Goal: Information Seeking & Learning: Learn about a topic

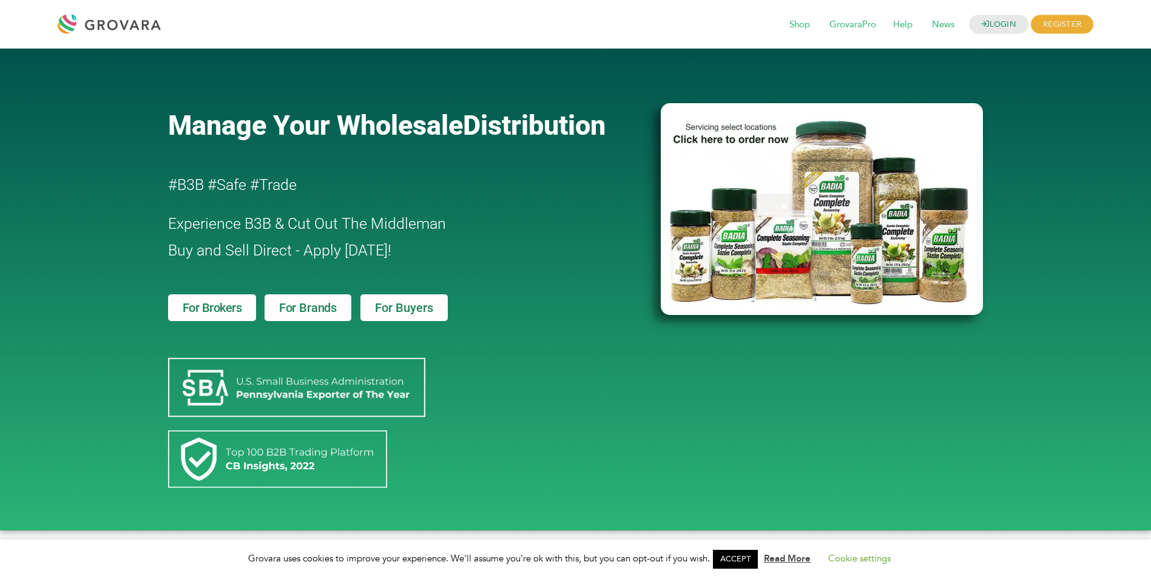
click at [407, 309] on span "For Buyers" at bounding box center [404, 308] width 58 height 12
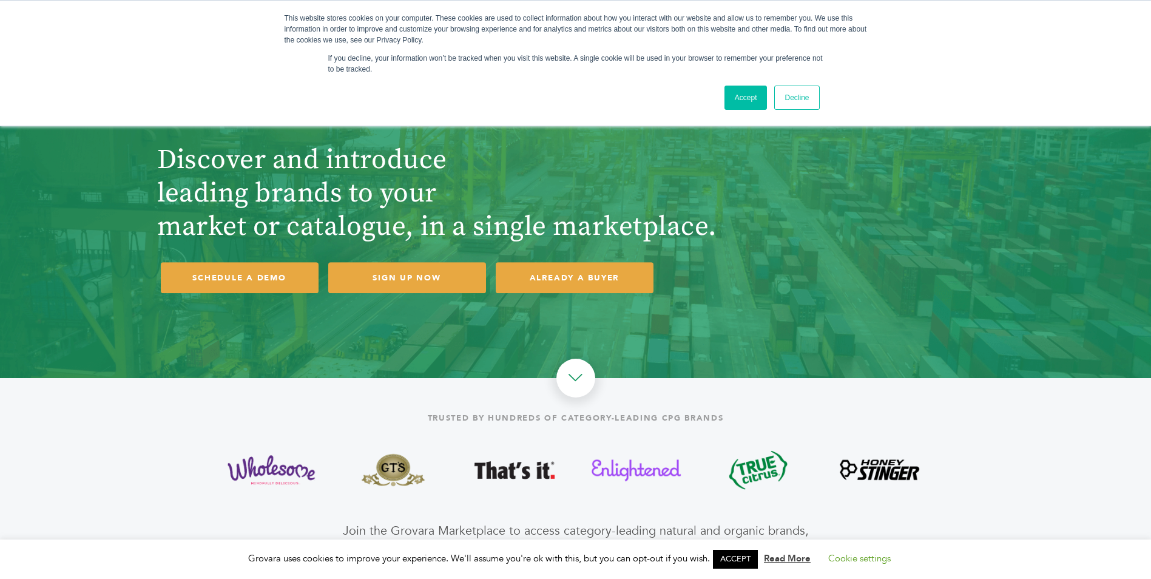
click at [799, 102] on link "Decline" at bounding box center [796, 98] width 45 height 24
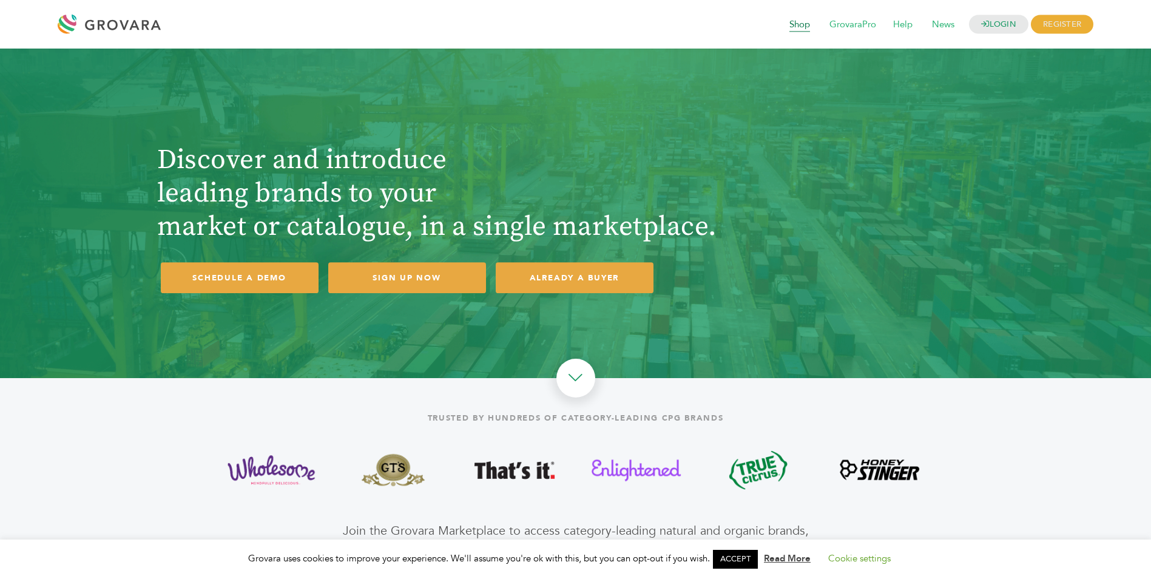
click at [796, 22] on span "Shop" at bounding box center [800, 24] width 38 height 23
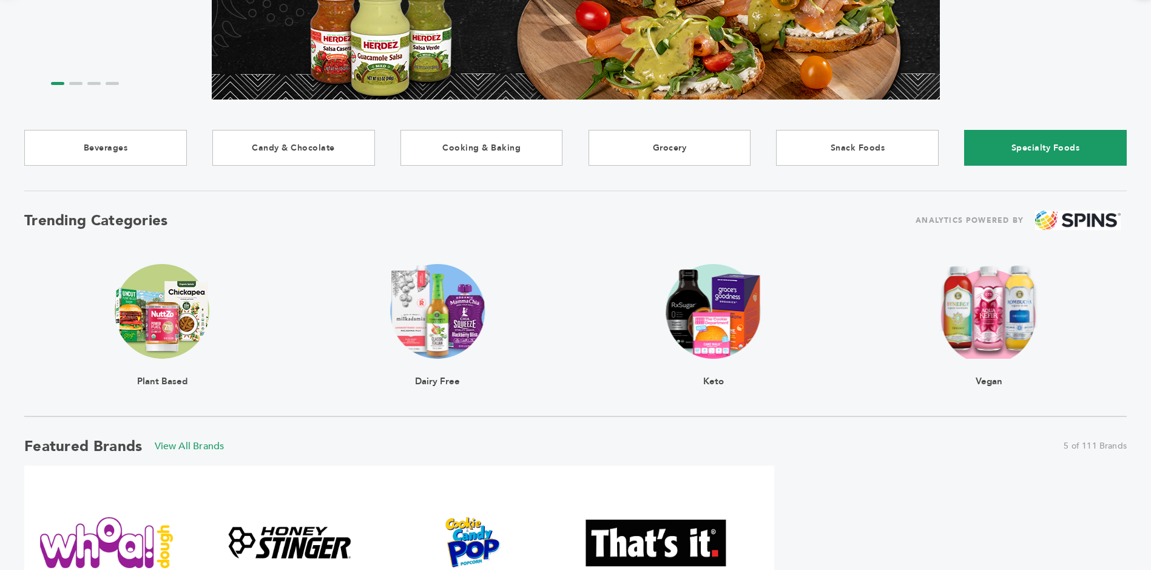
scroll to position [303, 0]
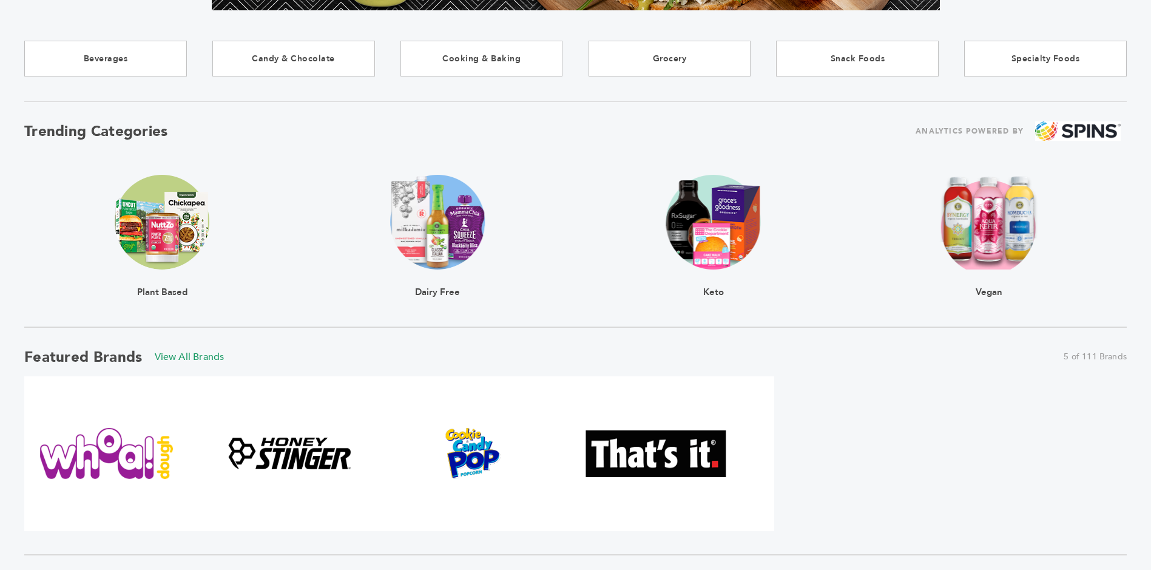
click at [453, 235] on img at bounding box center [437, 222] width 95 height 95
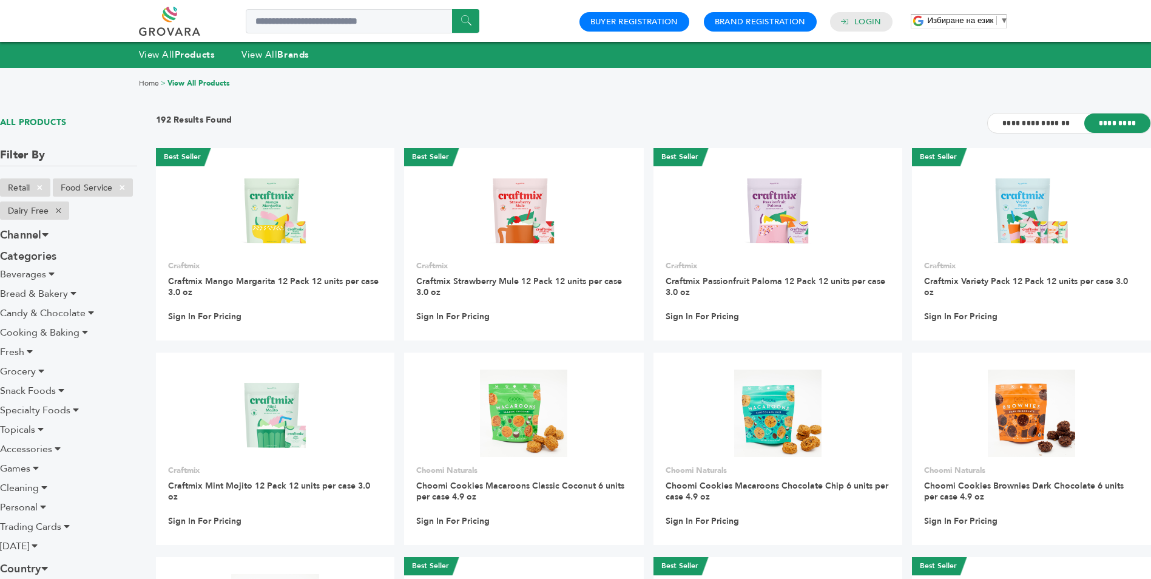
click at [1001, 16] on span "▼" at bounding box center [1004, 20] width 8 height 9
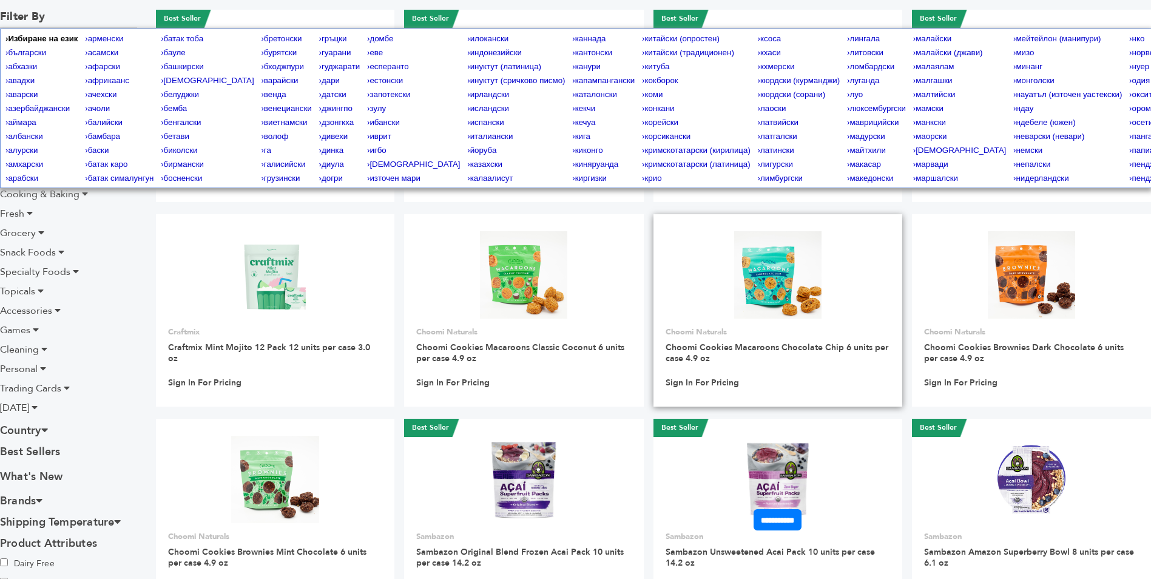
scroll to position [303, 0]
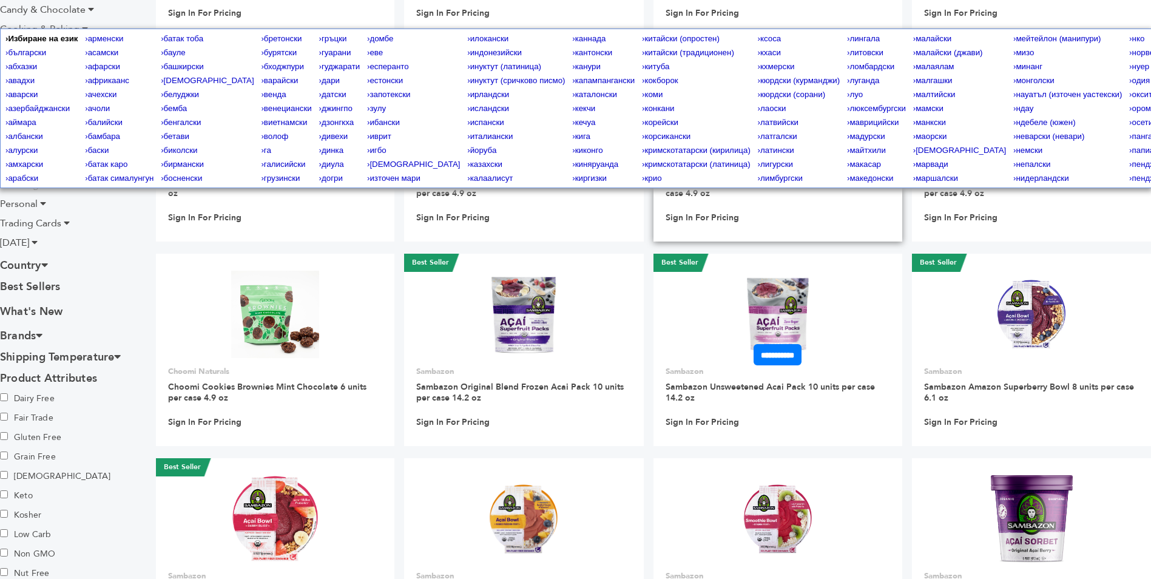
click at [754, 361] on input "**********" at bounding box center [778, 354] width 48 height 21
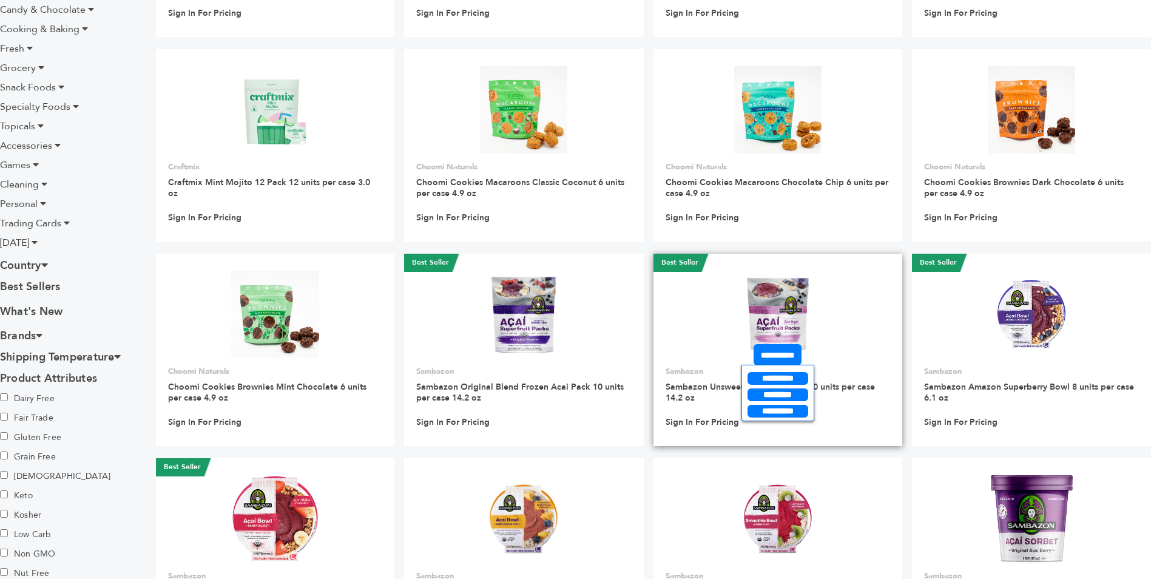
click at [703, 323] on link at bounding box center [778, 314] width 249 height 103
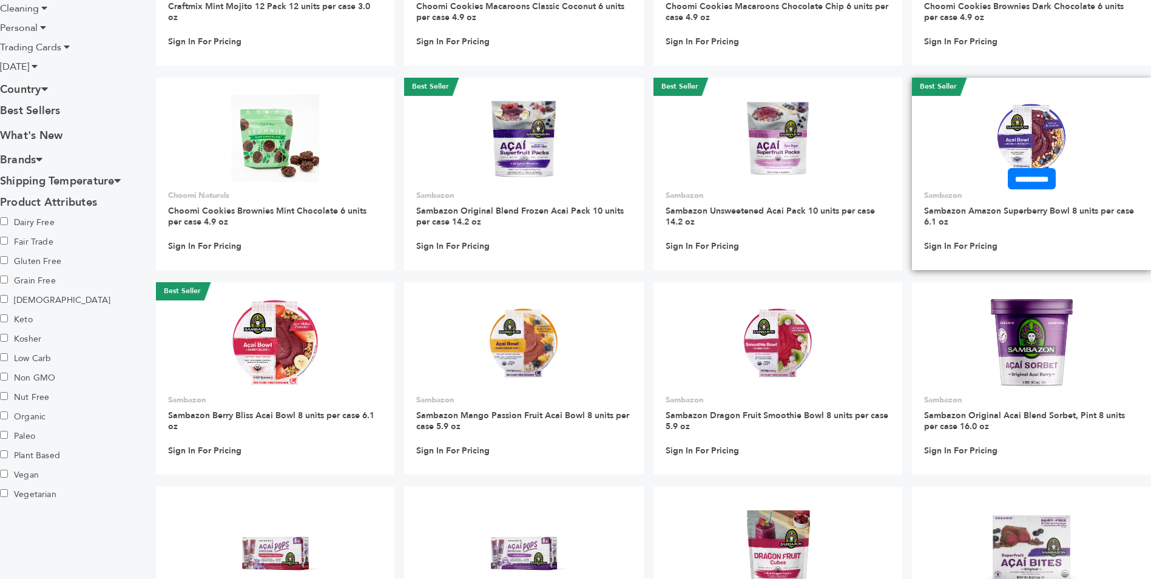
scroll to position [364, 0]
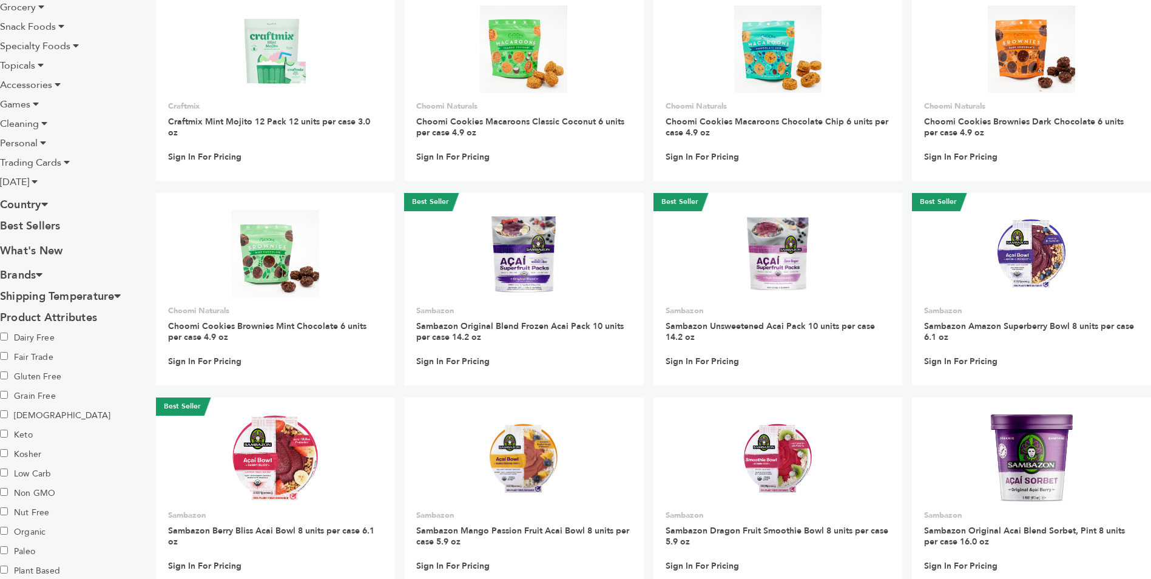
click at [31, 204] on h3 "Country" at bounding box center [68, 204] width 137 height 21
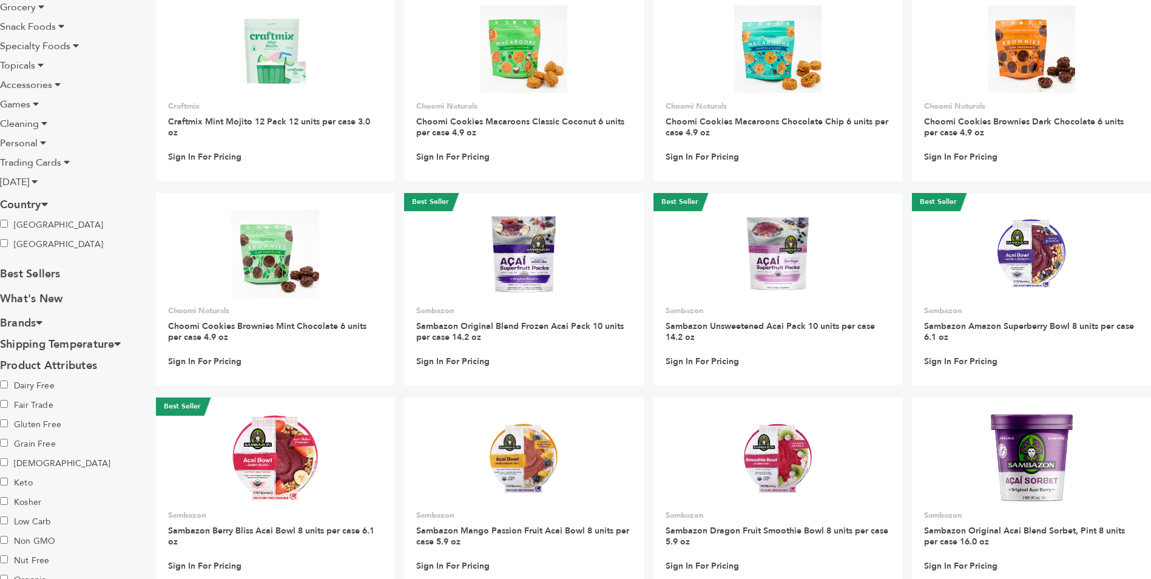
click at [31, 204] on h3 "Country" at bounding box center [68, 204] width 137 height 21
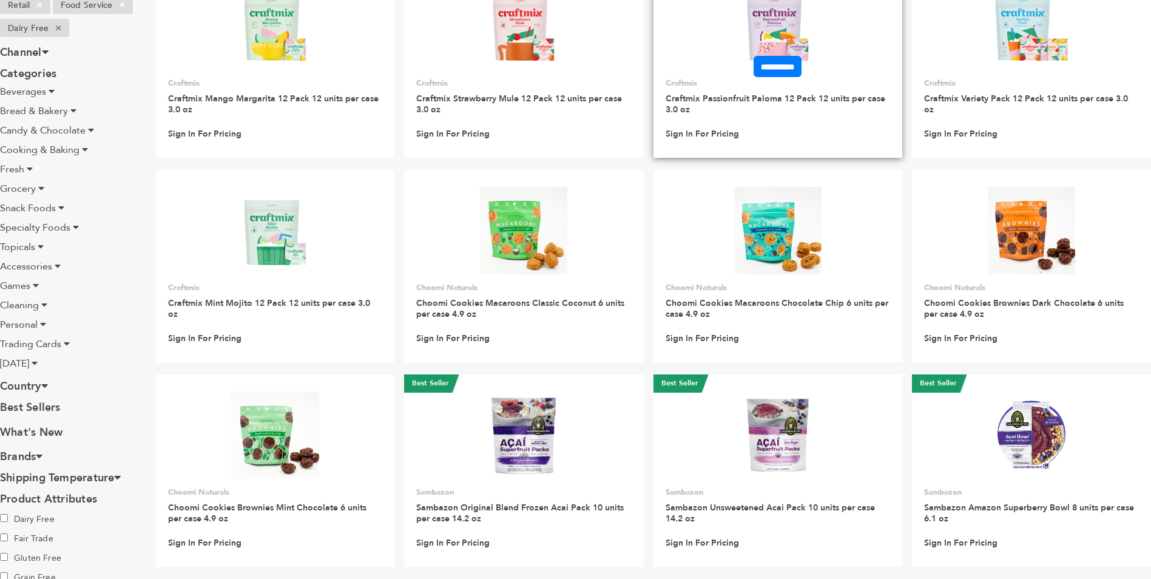
scroll to position [182, 0]
click at [30, 94] on span "Beverages" at bounding box center [23, 92] width 46 height 13
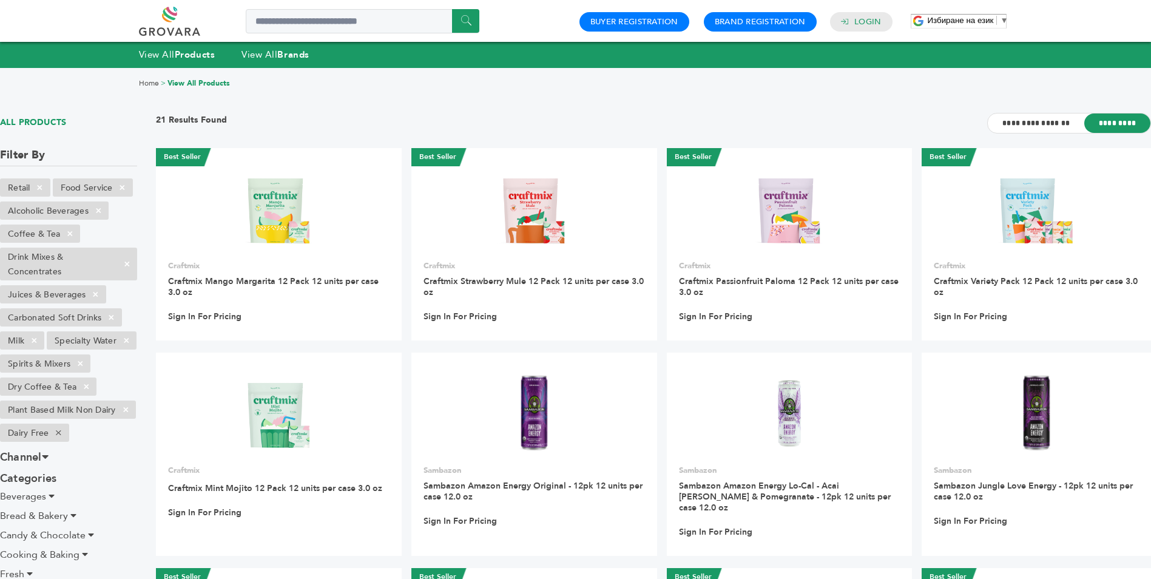
click at [194, 82] on link "View All Products" at bounding box center [198, 83] width 63 height 10
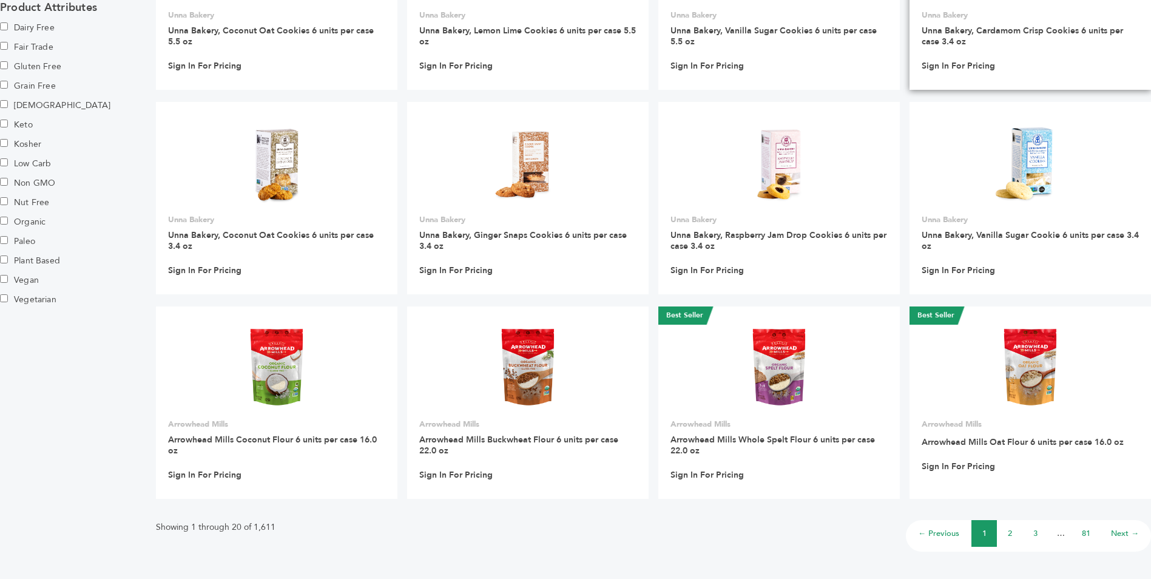
scroll to position [789, 0]
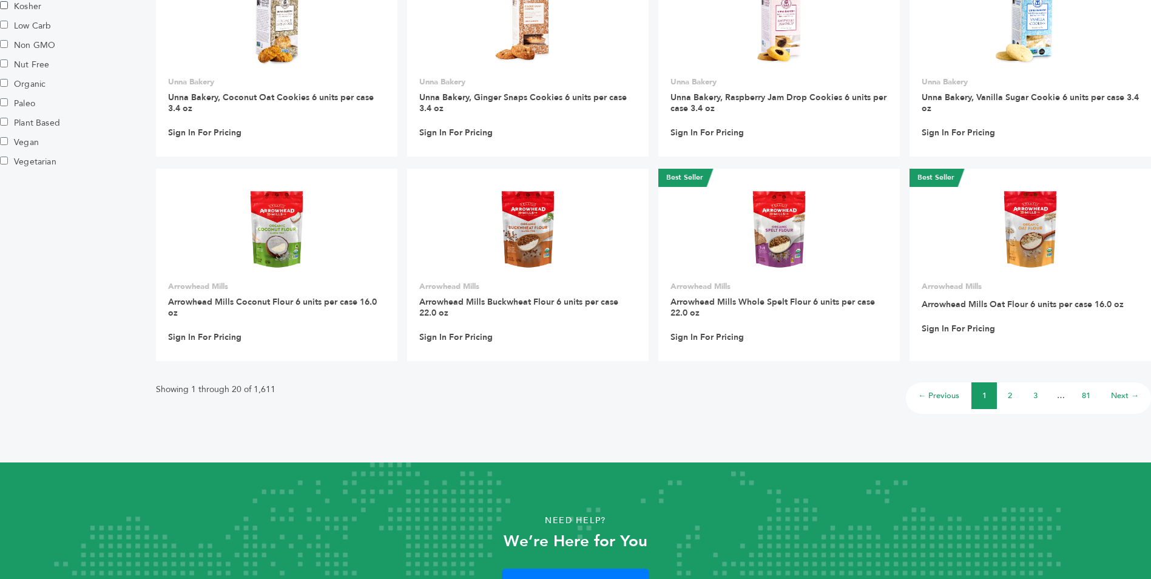
click at [1013, 397] on li "2" at bounding box center [1009, 395] width 25 height 27
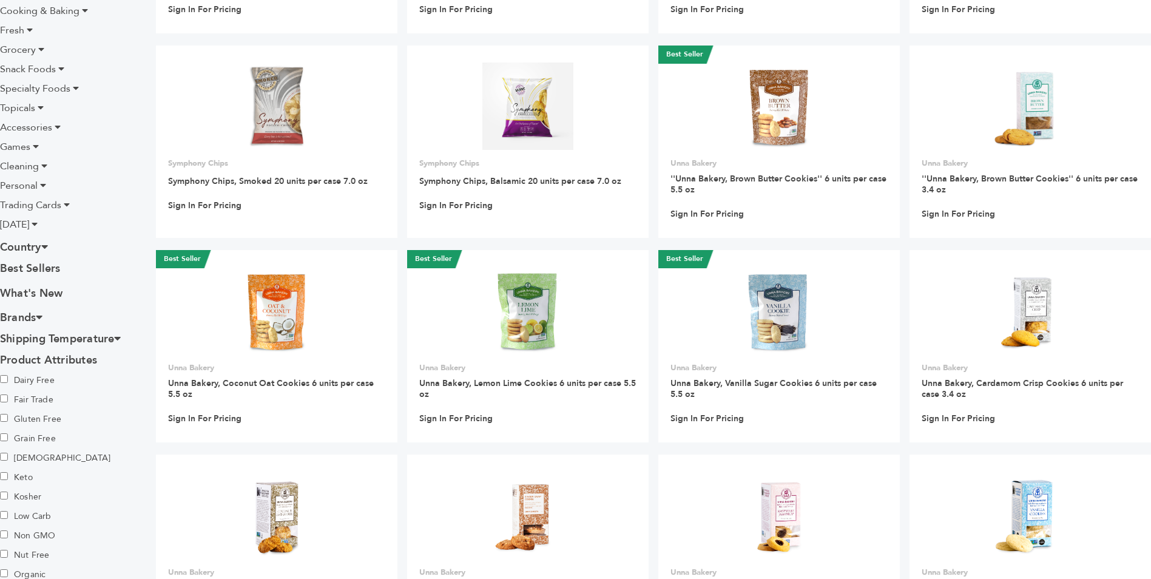
scroll to position [303, 0]
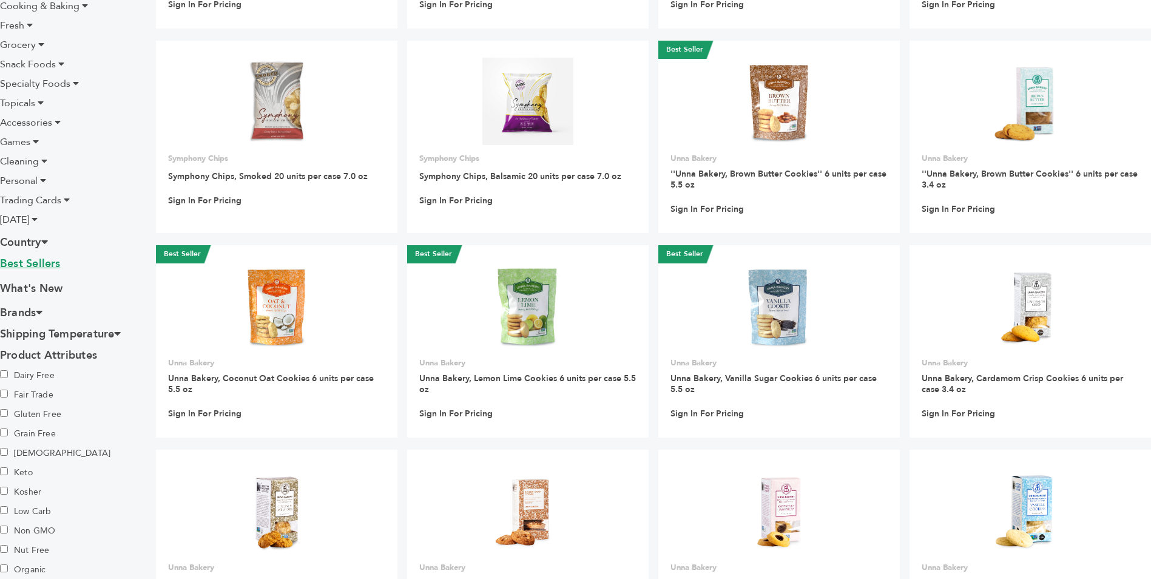
click at [46, 260] on link "Best Sellers" at bounding box center [68, 265] width 137 height 18
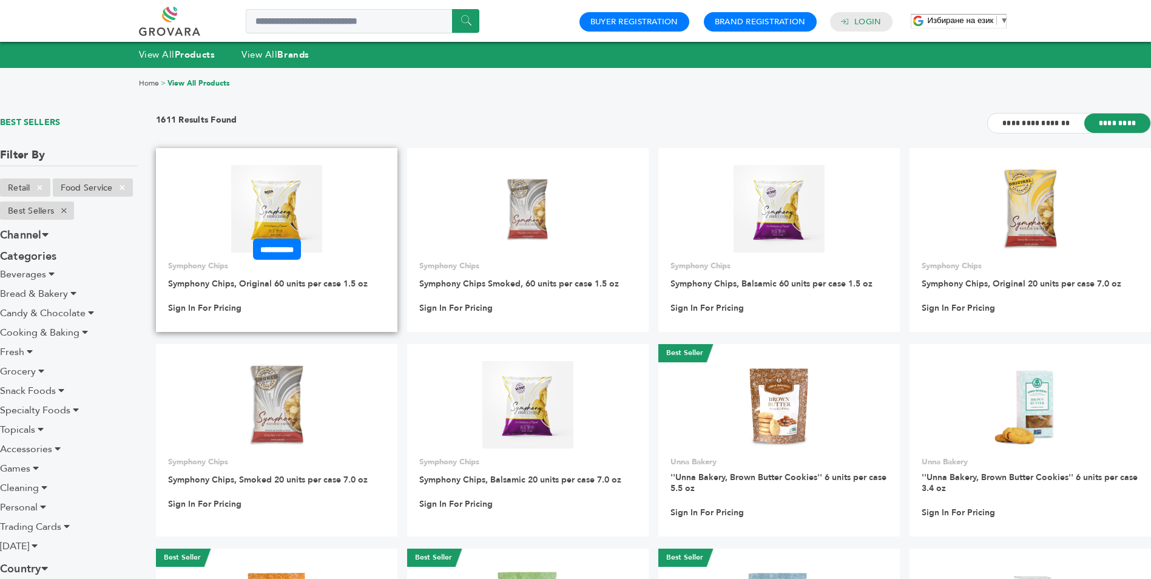
click at [291, 207] on img at bounding box center [277, 208] width 92 height 87
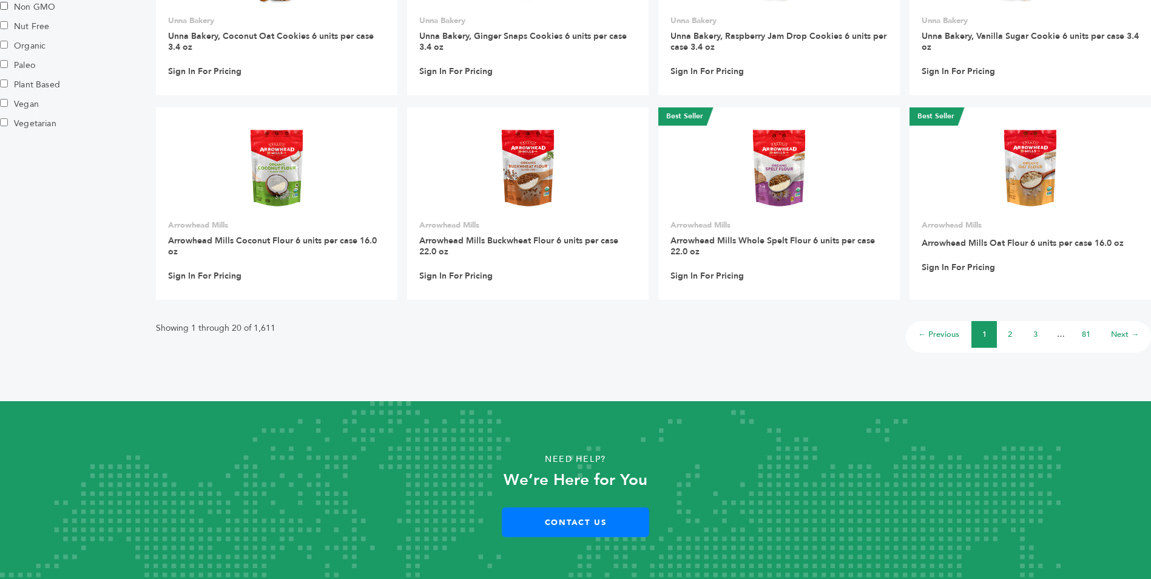
scroll to position [857, 0]
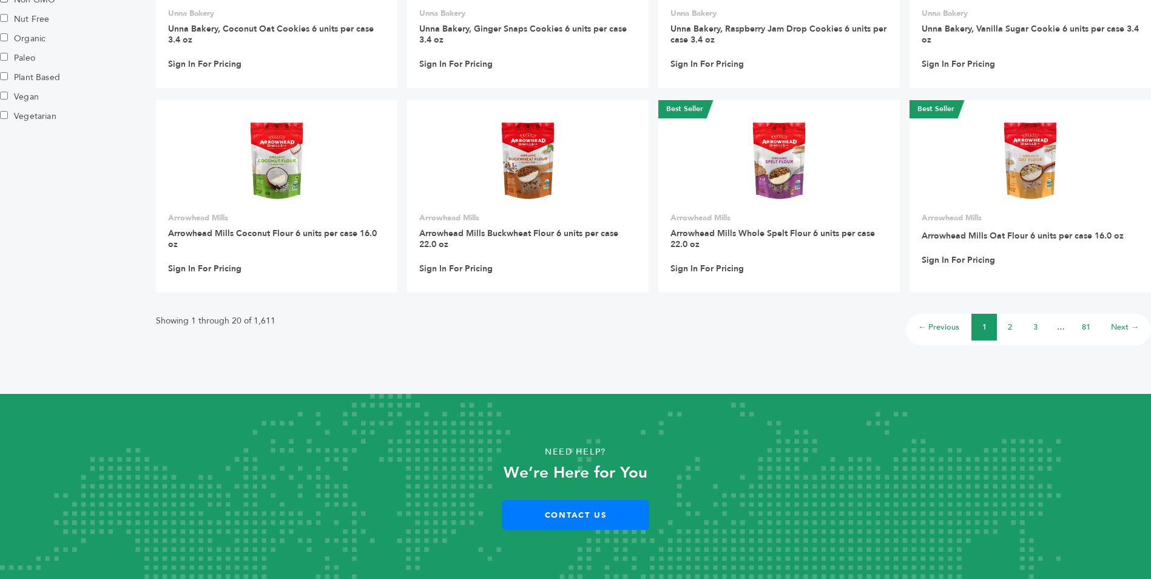
click at [1011, 328] on link "2" at bounding box center [1010, 327] width 4 height 11
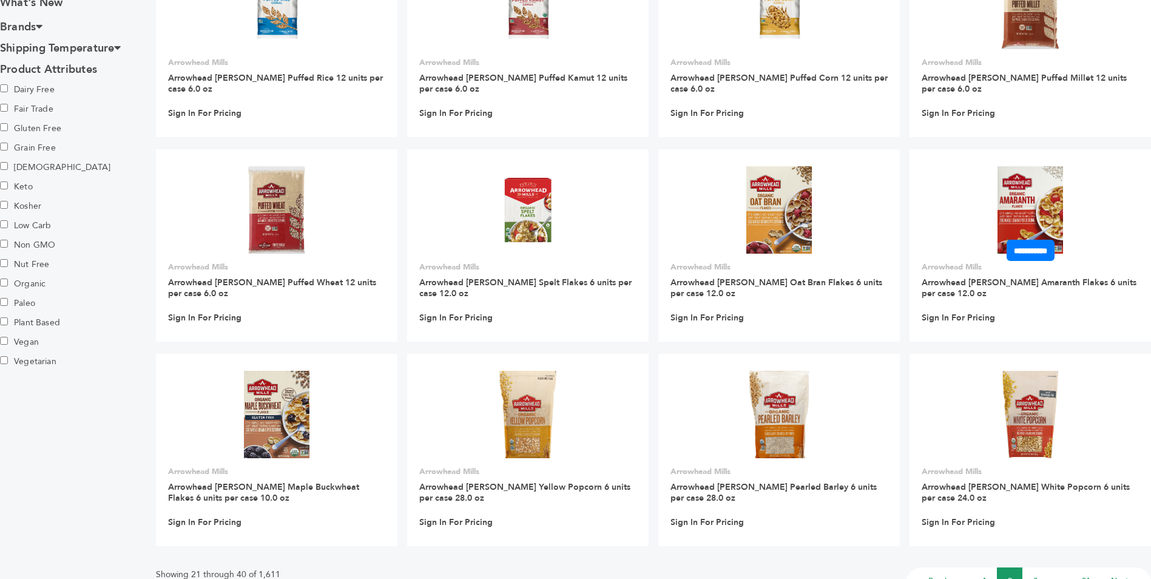
scroll to position [546, 0]
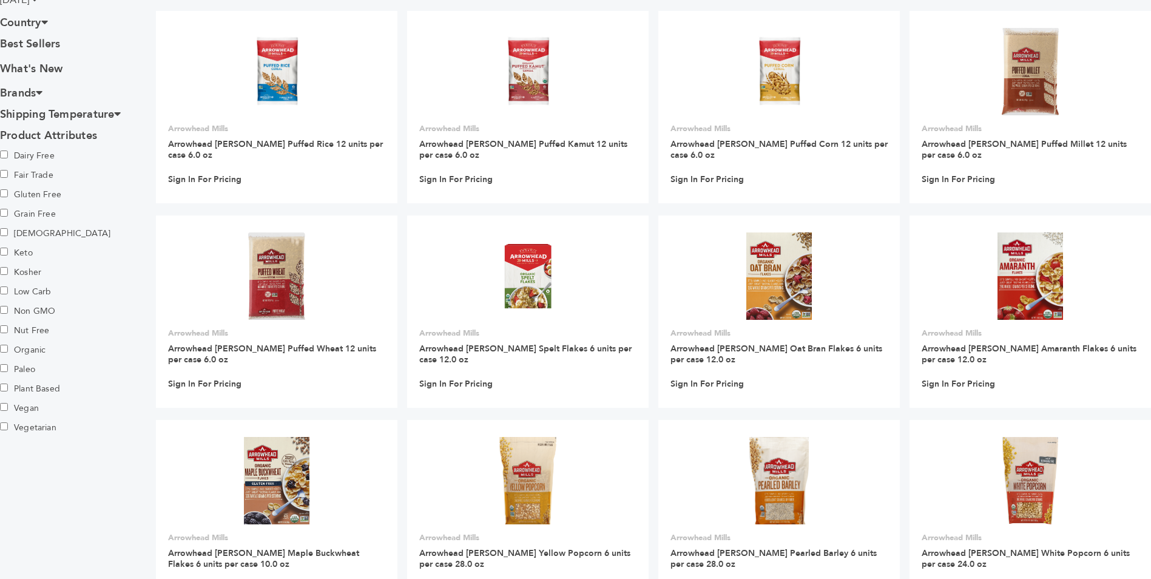
click at [30, 352] on label "Organic" at bounding box center [42, 349] width 85 height 19
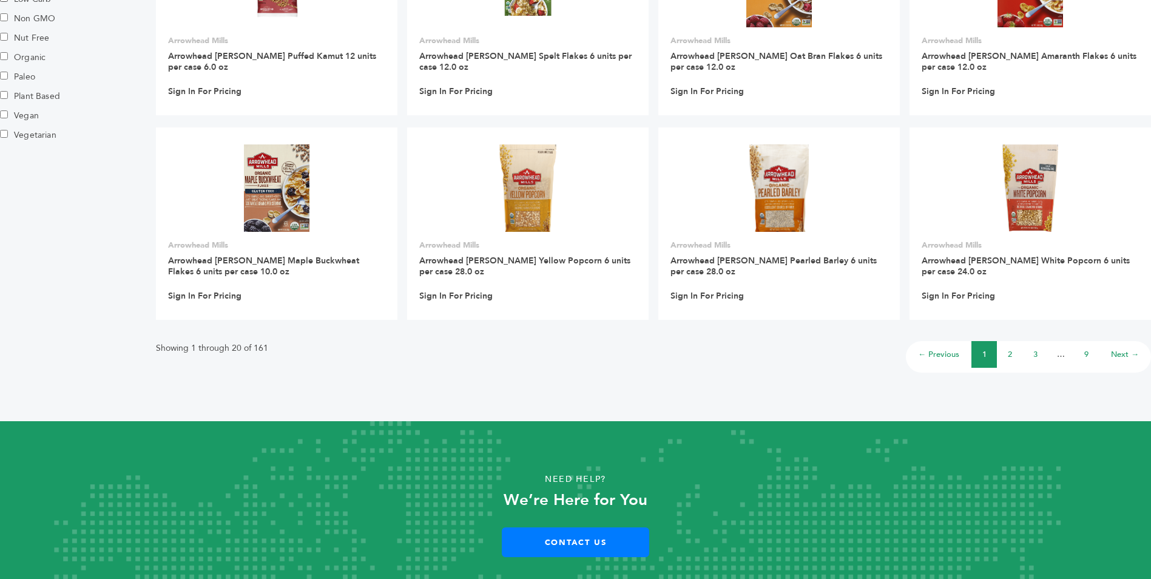
scroll to position [850, 0]
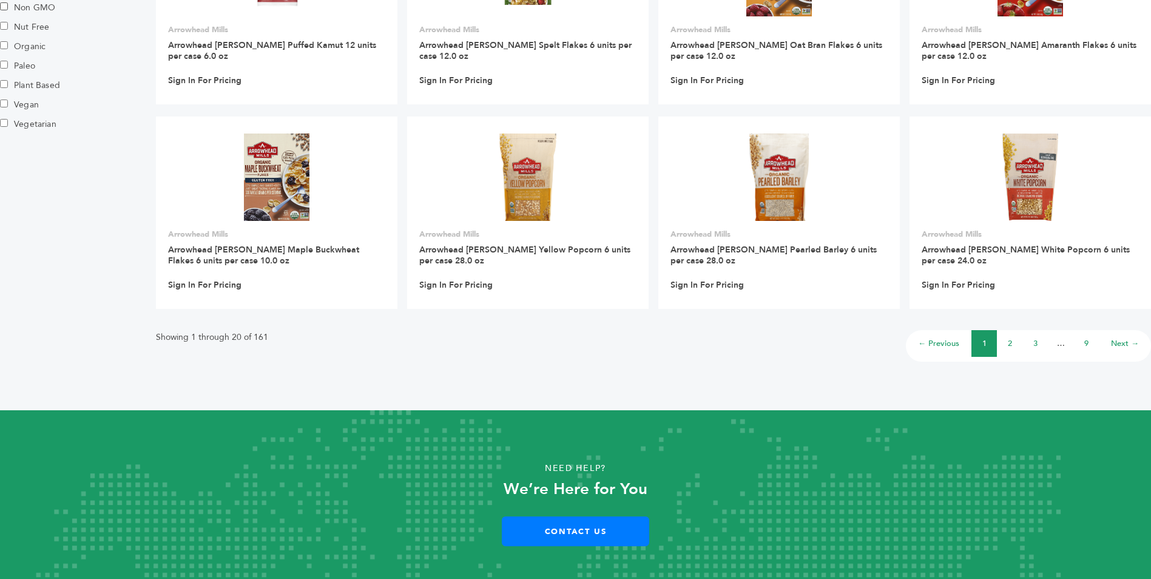
click at [1010, 343] on link "2" at bounding box center [1010, 343] width 4 height 11
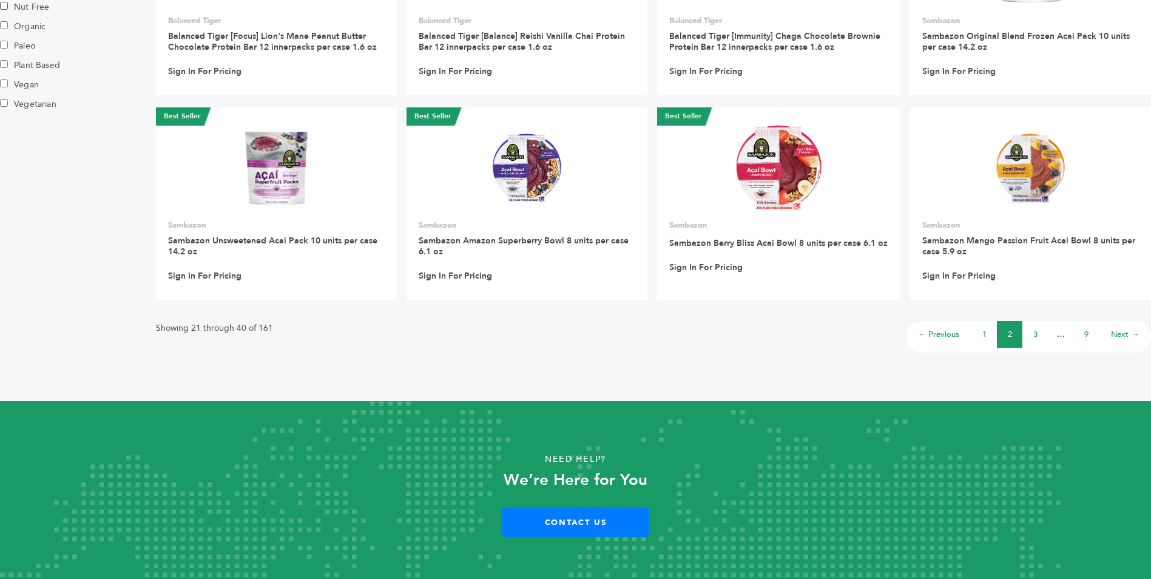
scroll to position [877, 0]
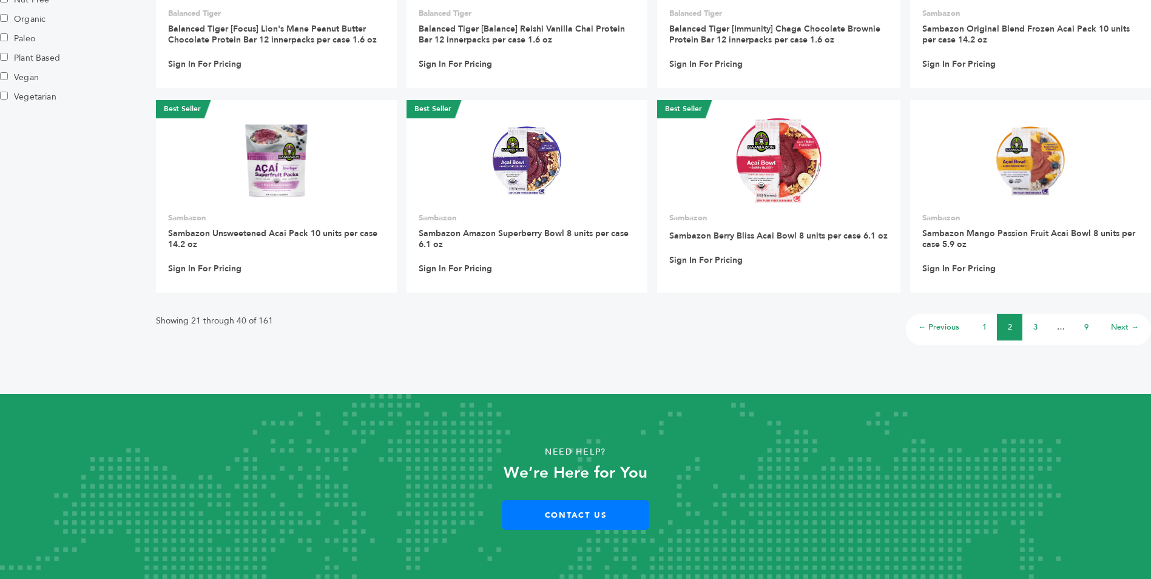
click at [1037, 327] on link "3" at bounding box center [1035, 327] width 4 height 11
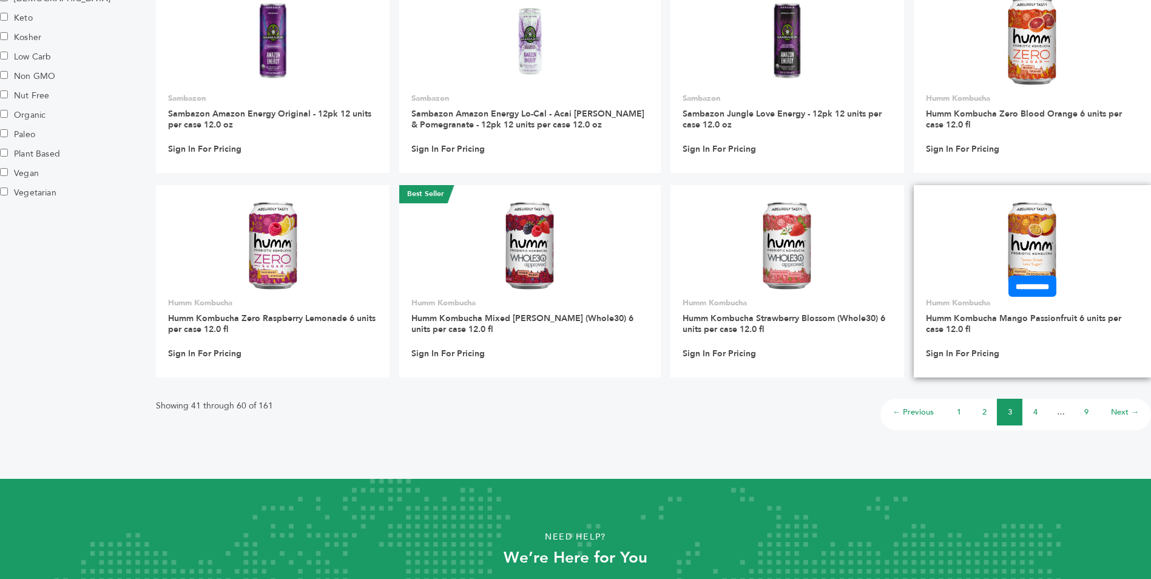
scroll to position [866, 0]
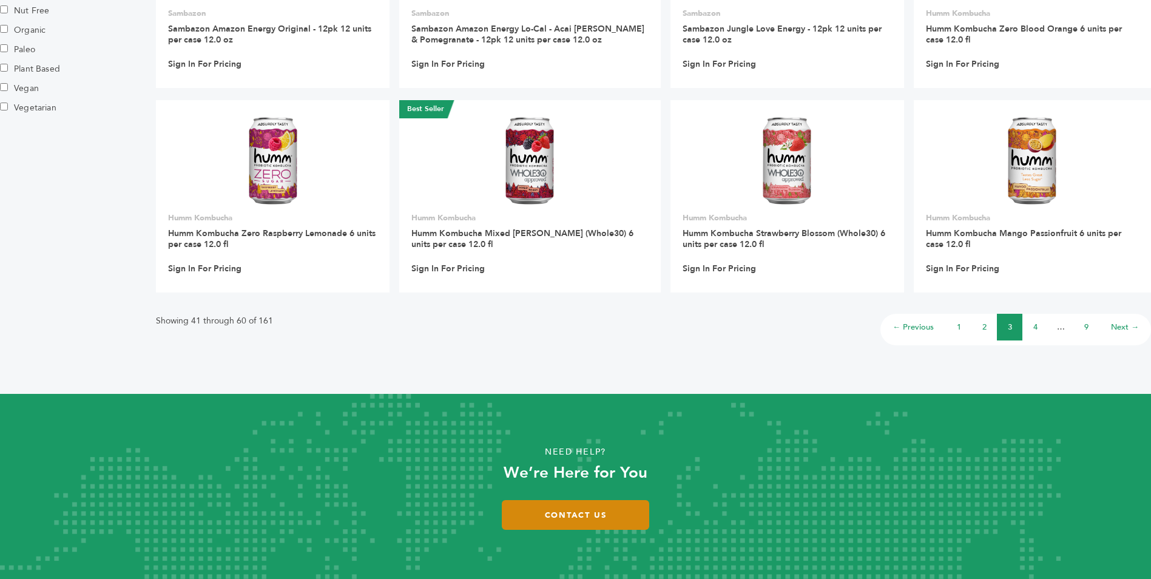
click at [584, 513] on link "Contact Us" at bounding box center [575, 515] width 147 height 30
click at [201, 334] on div "Showing 41 through 60 of 161 ← Previous 1 2 3 4 … 9 Next →" at bounding box center [653, 325] width 995 height 41
click at [1086, 328] on link "9" at bounding box center [1086, 327] width 4 height 11
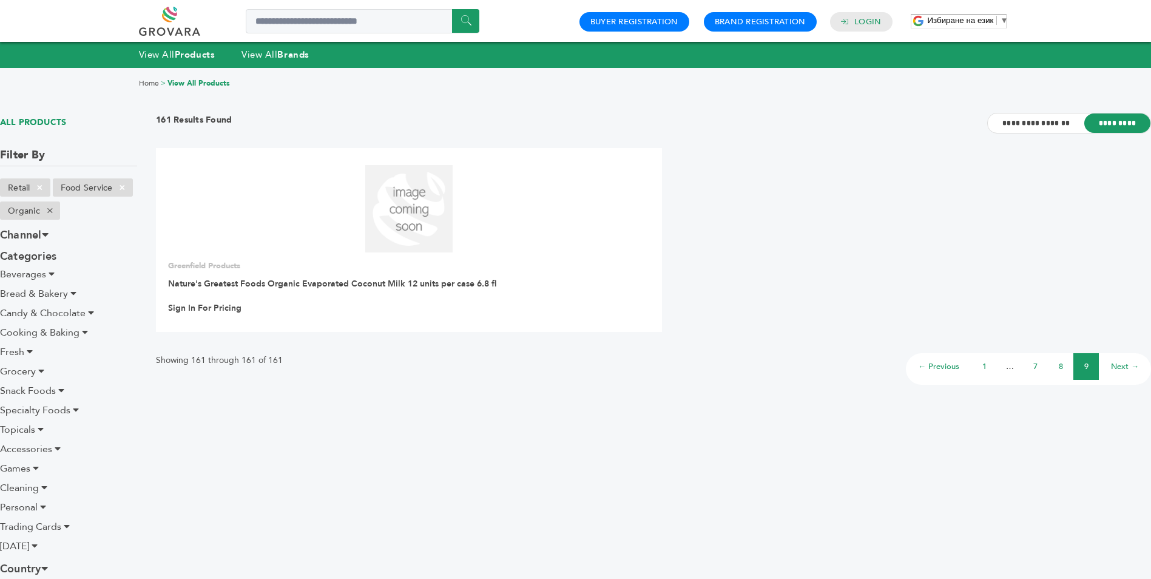
click at [1061, 366] on link "8" at bounding box center [1061, 366] width 4 height 11
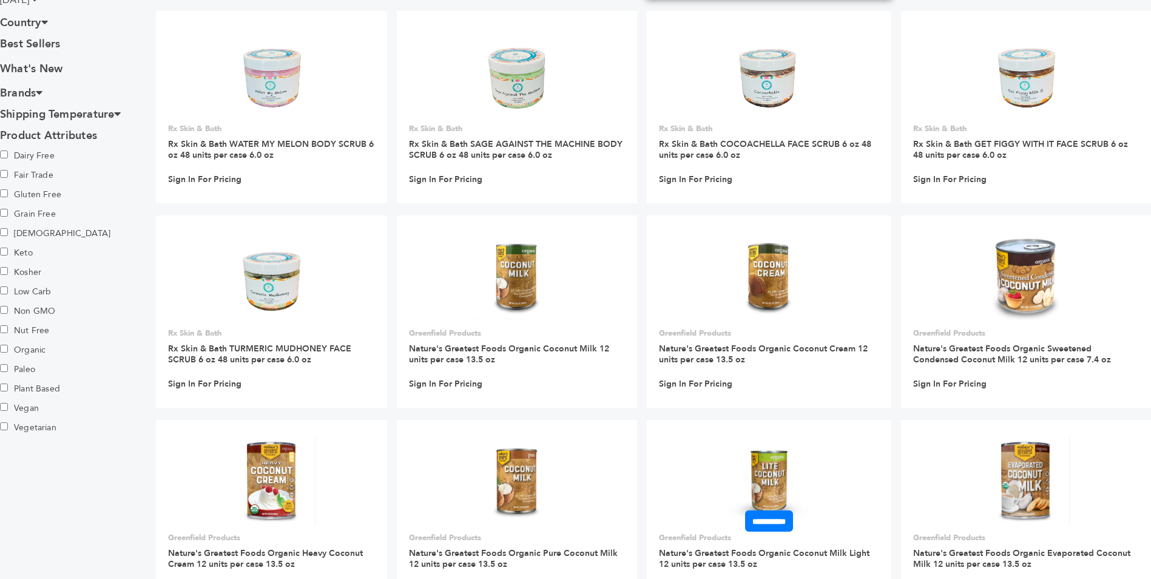
scroll to position [728, 0]
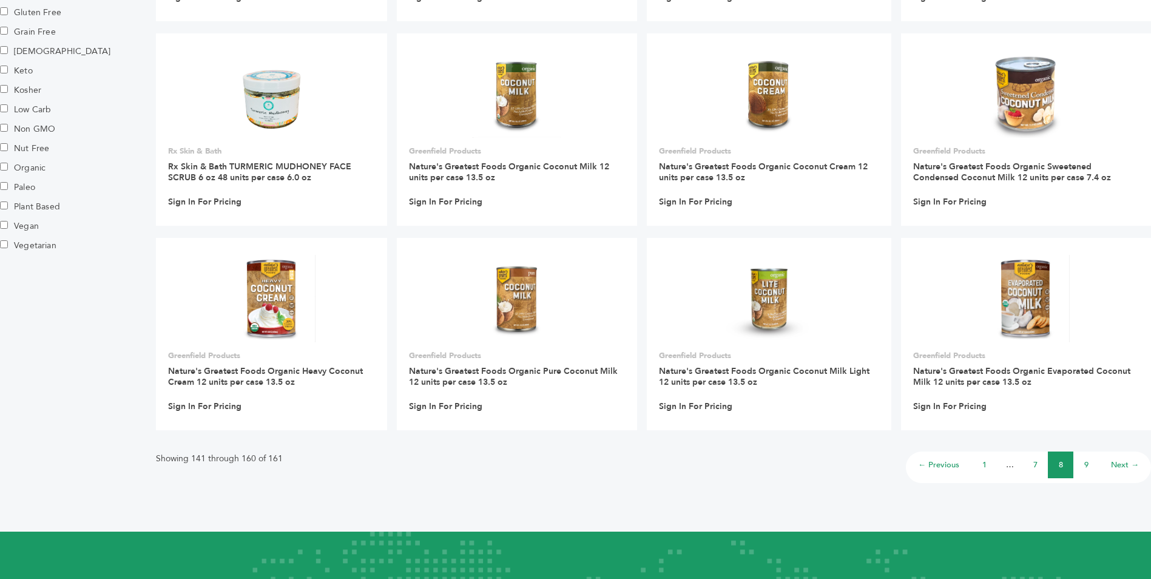
click at [1036, 464] on link "7" at bounding box center [1035, 464] width 4 height 11
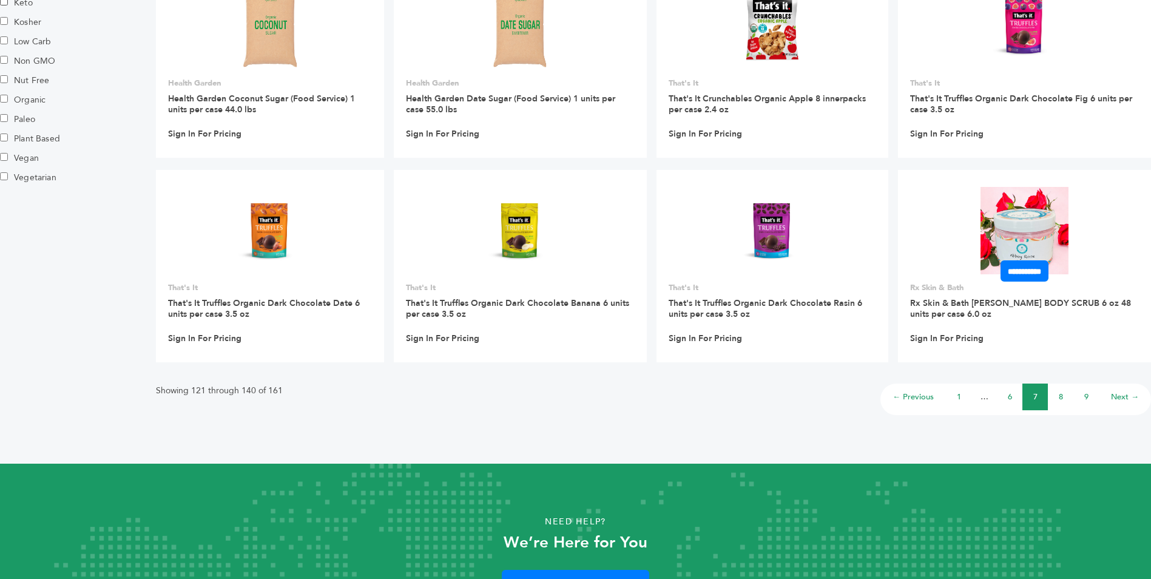
scroll to position [866, 0]
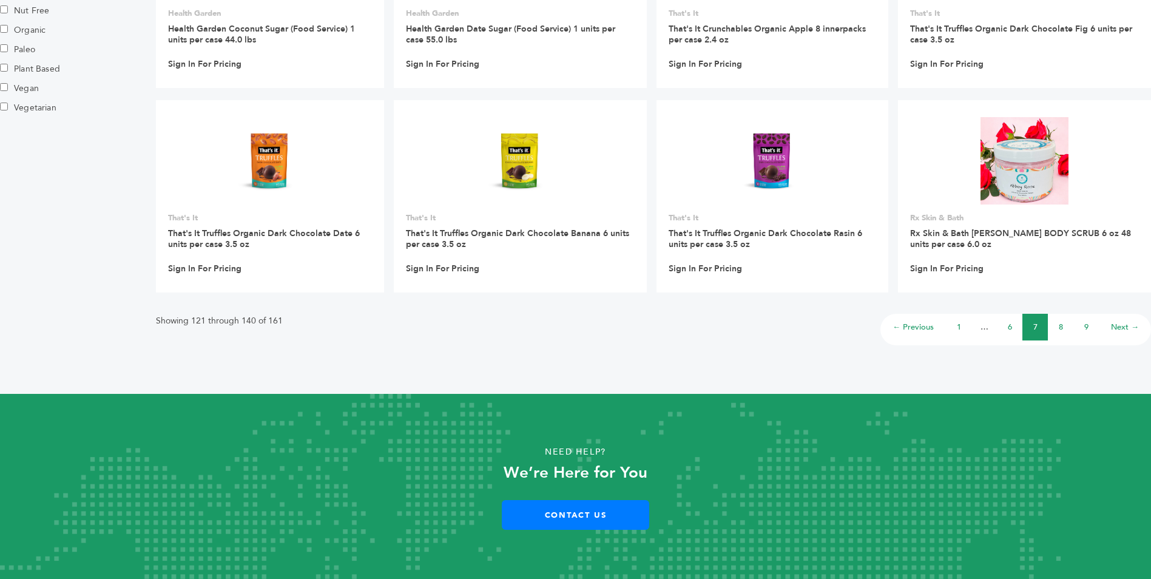
click at [1010, 326] on link "6" at bounding box center [1010, 327] width 4 height 11
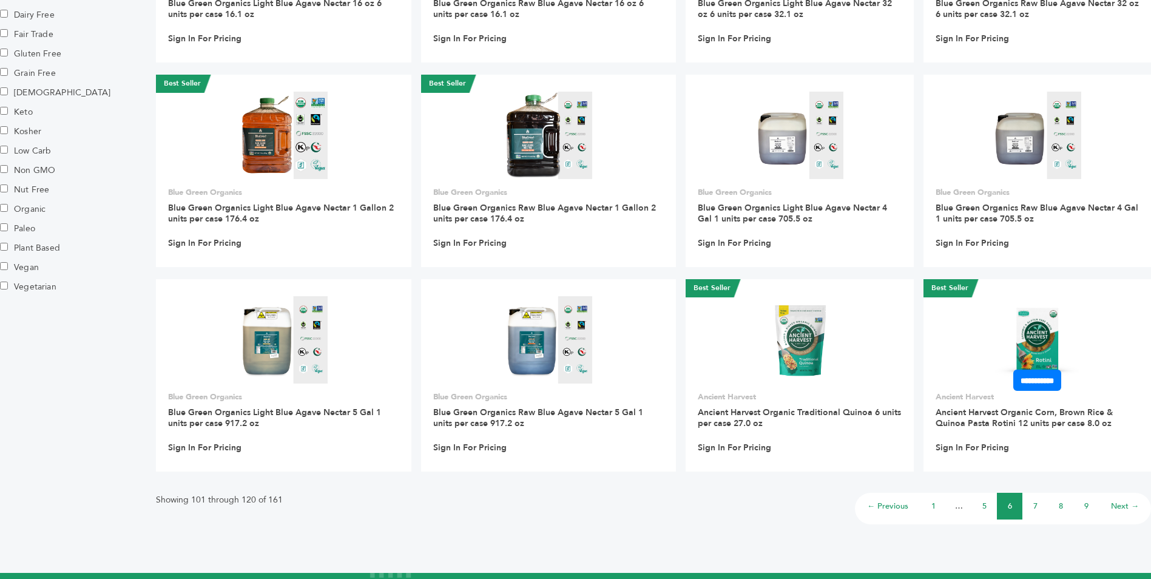
scroll to position [789, 0]
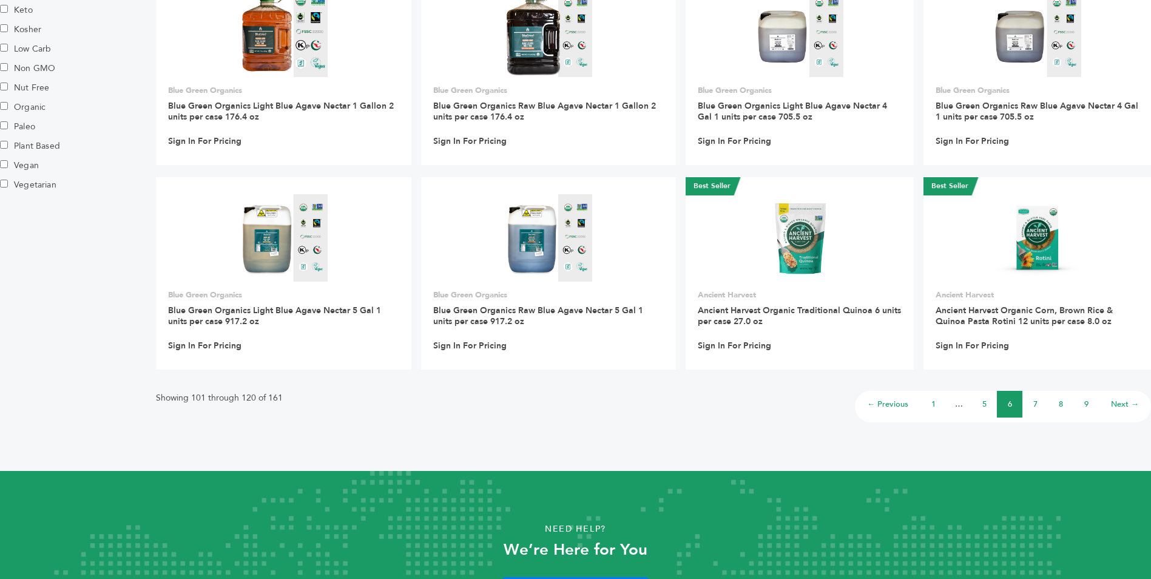
click at [983, 407] on link "5" at bounding box center [984, 404] width 4 height 11
